Goal: Information Seeking & Learning: Check status

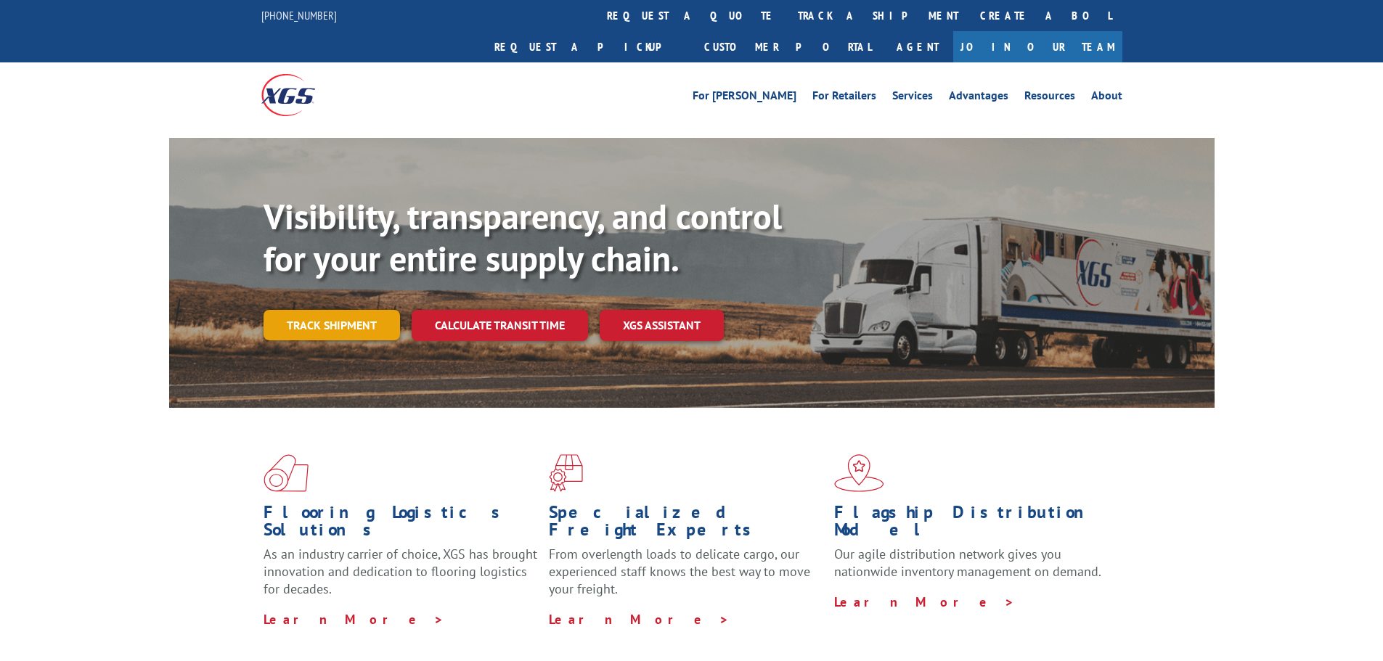
click at [332, 310] on link "Track shipment" at bounding box center [332, 325] width 136 height 30
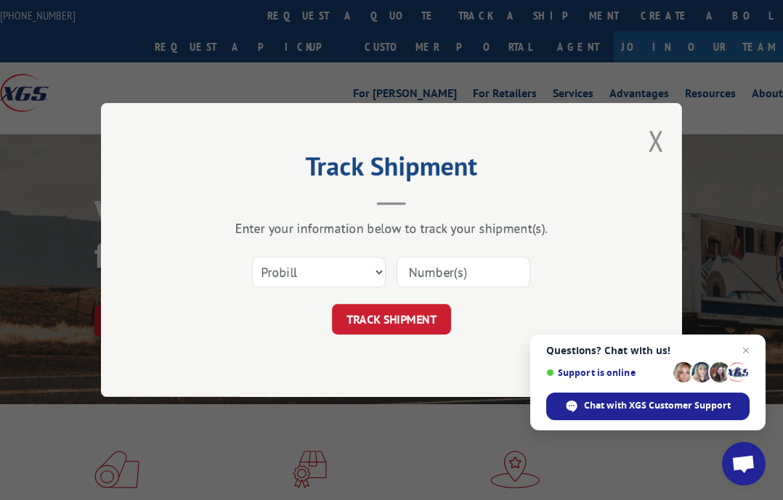
click at [447, 263] on input at bounding box center [463, 272] width 134 height 30
type input "610053017"
click button "TRACK SHIPMENT" at bounding box center [391, 319] width 119 height 30
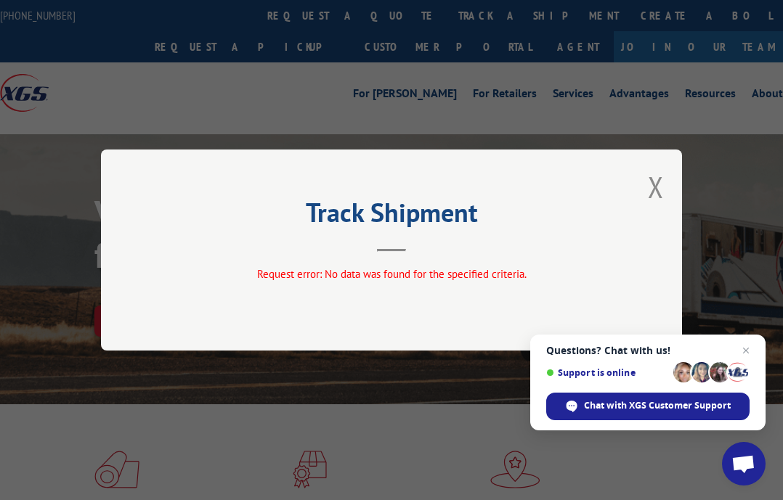
click at [641, 183] on div "Track Shipment Request error: No data was found for the specified criteria." at bounding box center [391, 250] width 581 height 201
click at [655, 181] on button "Close modal" at bounding box center [656, 187] width 16 height 38
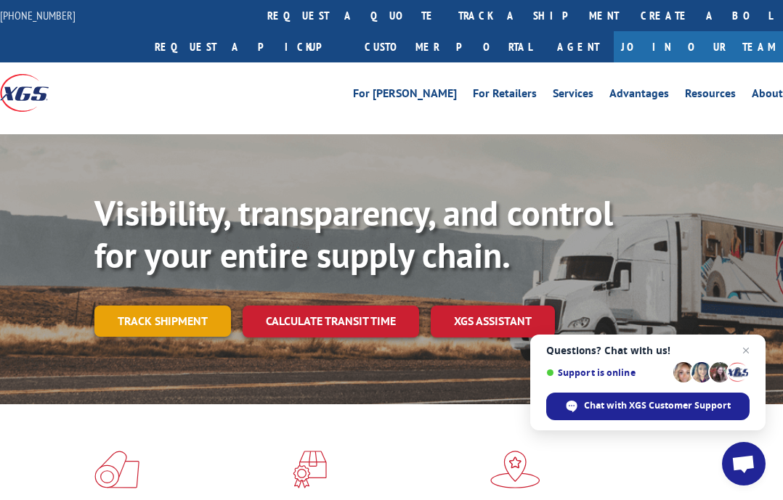
click at [166, 324] on link "Track shipment" at bounding box center [162, 321] width 136 height 30
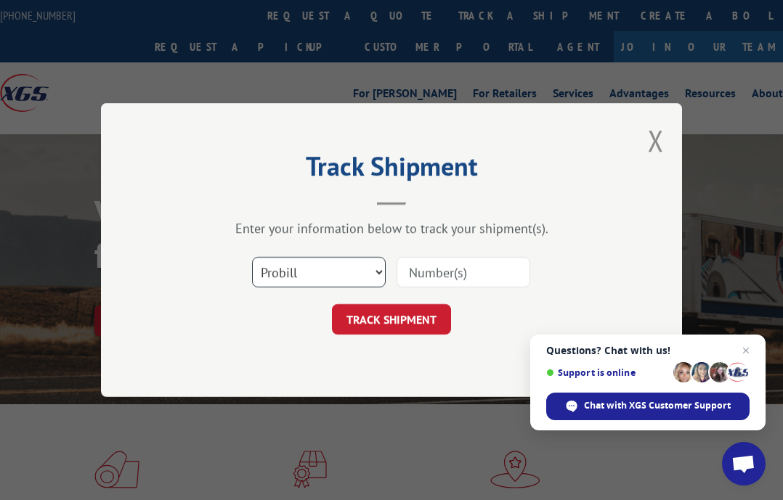
click at [347, 279] on select "Select category... Probill BOL PO" at bounding box center [319, 272] width 134 height 30
select select "bol"
click at [252, 257] on select "Select category... Probill BOL PO" at bounding box center [319, 272] width 134 height 30
click at [430, 268] on input at bounding box center [463, 272] width 134 height 30
type input "6100053017"
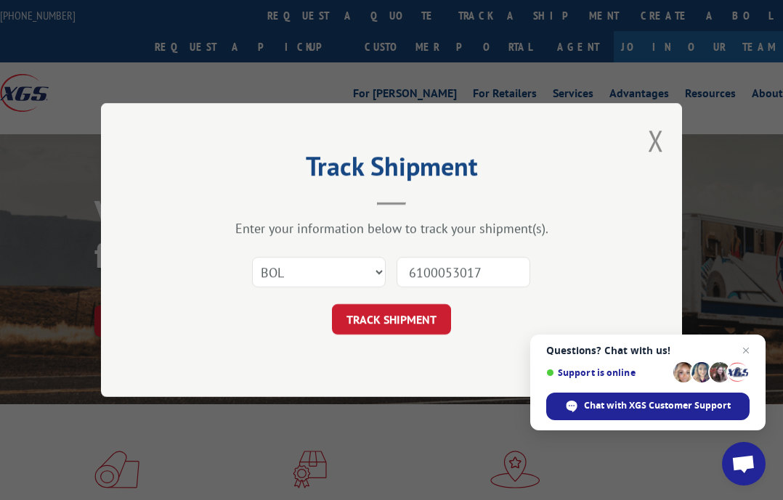
click button "TRACK SHIPMENT" at bounding box center [391, 319] width 119 height 30
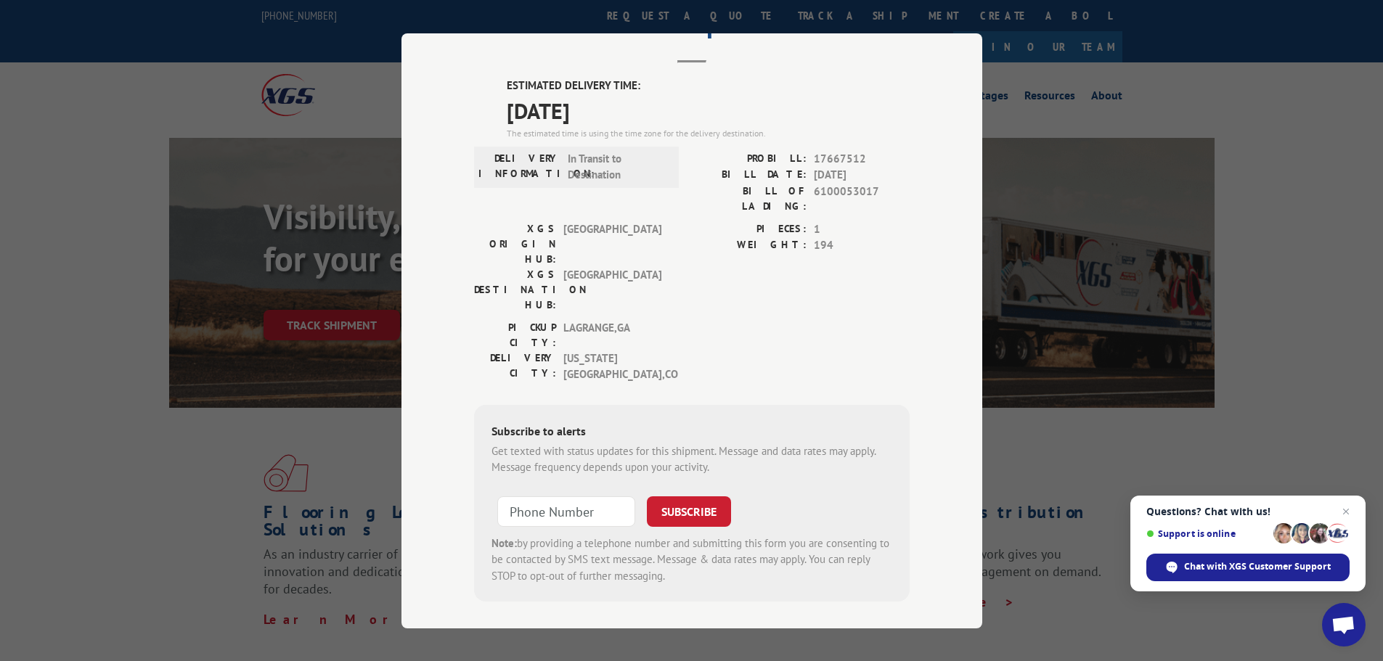
scroll to position [75, 0]
